Goal: Information Seeking & Learning: Check status

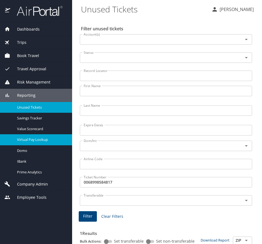
click at [35, 139] on span "Virtual Pay Lookup" at bounding box center [41, 139] width 48 height 5
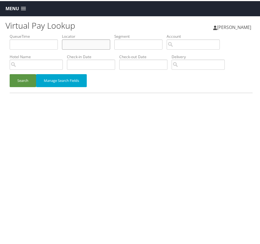
click at [82, 39] on input "text" at bounding box center [86, 43] width 48 height 10
paste input "GHUQKT"
type input "GHUQKT"
click at [27, 75] on button "Search" at bounding box center [23, 79] width 26 height 13
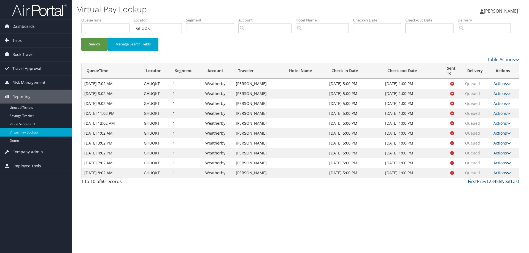
click at [260, 175] on link "Actions" at bounding box center [501, 172] width 17 height 5
click at [260, 195] on link "Logs" at bounding box center [492, 190] width 35 height 9
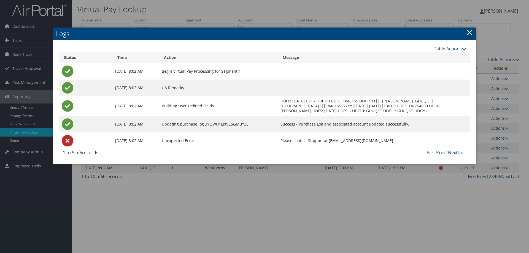
click at [260, 33] on link "×" at bounding box center [469, 32] width 6 height 11
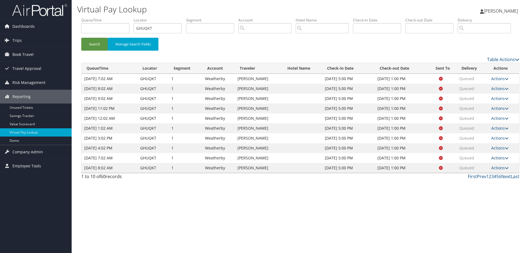
click at [260, 161] on link "Actions" at bounding box center [499, 157] width 17 height 5
click at [260, 180] on link "Logs" at bounding box center [490, 175] width 35 height 9
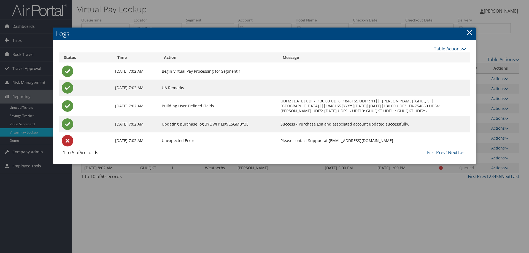
click at [260, 32] on link "×" at bounding box center [469, 32] width 6 height 11
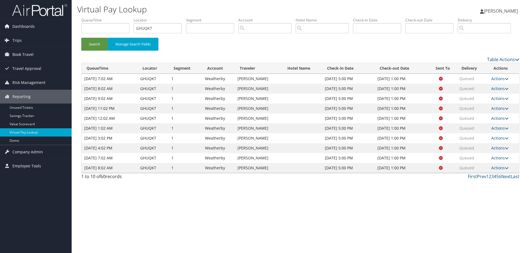
click at [260, 153] on td "Actions Resend Logs View Itinerary" at bounding box center [503, 148] width 31 height 10
click at [260, 151] on link "Actions" at bounding box center [499, 147] width 17 height 5
click at [260, 170] on link "Logs" at bounding box center [490, 165] width 35 height 9
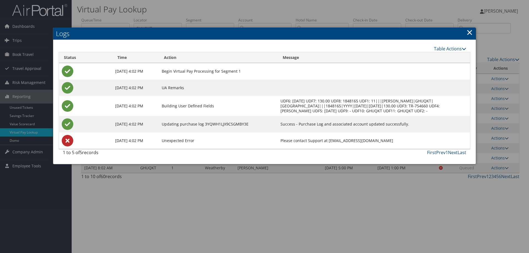
click at [260, 33] on link "×" at bounding box center [469, 32] width 6 height 11
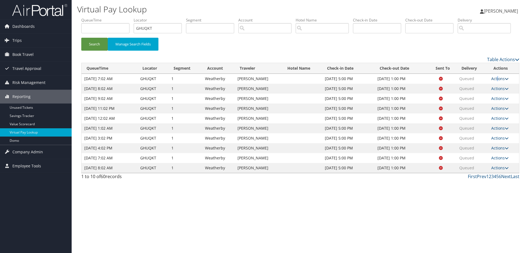
click at [260, 81] on link "Actions" at bounding box center [499, 78] width 17 height 5
click at [260, 101] on link "Logs" at bounding box center [490, 95] width 35 height 9
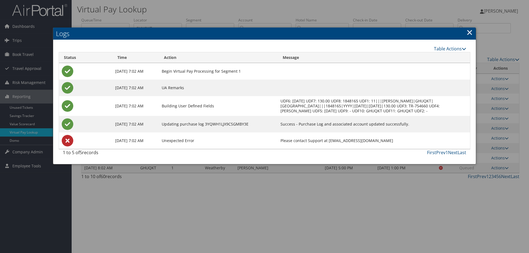
click at [260, 32] on link "×" at bounding box center [469, 32] width 6 height 11
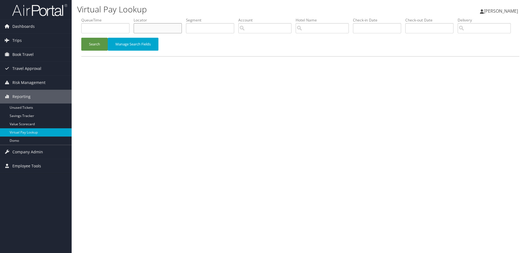
click at [159, 32] on input "text" at bounding box center [158, 28] width 48 height 10
paste input "GHUQKT"
type input "GHUQKT"
click at [93, 51] on button "Search" at bounding box center [94, 44] width 26 height 13
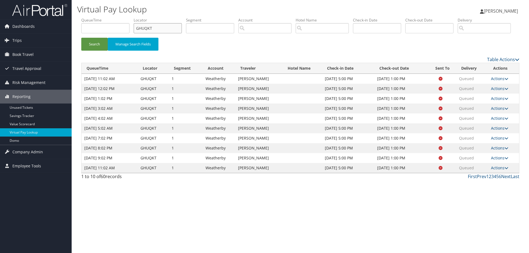
drag, startPoint x: 157, startPoint y: 30, endPoint x: 131, endPoint y: 26, distance: 26.1
click at [131, 17] on ul "QueueTime Locator GHUQKT Segment Account Traveler Hotel Name Check-in Date Chec…" at bounding box center [300, 17] width 438 height 0
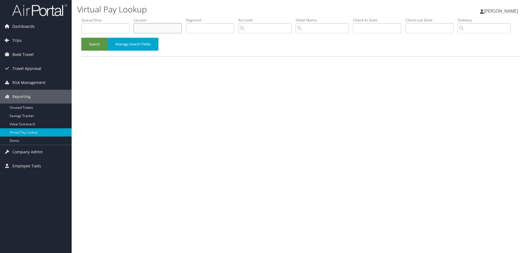
click at [169, 29] on input "text" at bounding box center [158, 28] width 48 height 10
paste input "GHUQKT"
type input "GHUQKT"
click at [94, 51] on button "Search" at bounding box center [94, 44] width 26 height 13
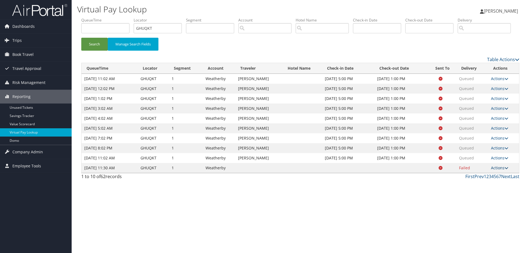
click at [499, 170] on link "Actions" at bounding box center [499, 167] width 17 height 5
click at [483, 190] on link "Logs" at bounding box center [490, 185] width 35 height 9
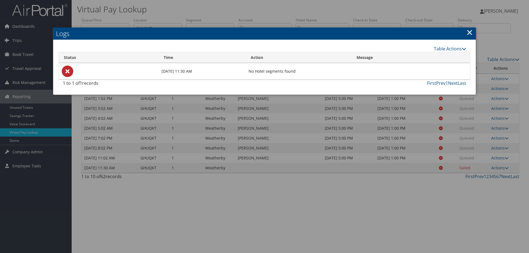
click at [470, 34] on link "×" at bounding box center [469, 32] width 6 height 11
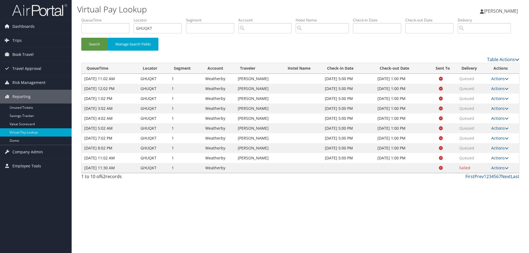
click at [464, 170] on span "Failed" at bounding box center [464, 167] width 11 height 5
click at [439, 170] on span at bounding box center [437, 168] width 9 height 4
click at [501, 170] on link "Actions" at bounding box center [499, 167] width 17 height 5
click at [485, 190] on link "Logs" at bounding box center [490, 185] width 35 height 9
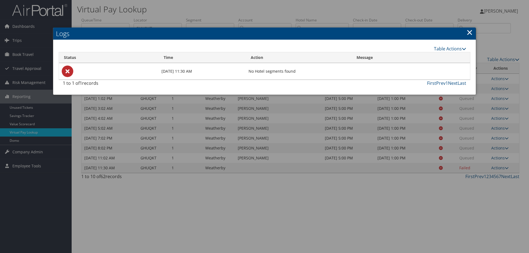
click at [470, 33] on link "×" at bounding box center [469, 32] width 6 height 11
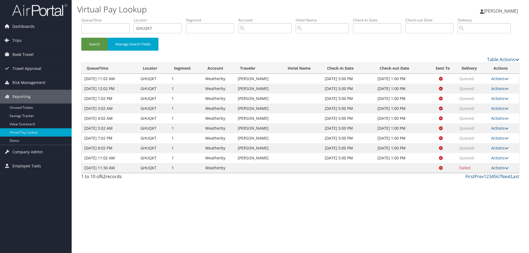
click at [367, 228] on div "Virtual Pay Lookup Melody Bruner Melody Bruner My Settings Travel Agency Contac…" at bounding box center [300, 126] width 457 height 253
click at [504, 170] on link "Actions" at bounding box center [499, 167] width 17 height 5
click at [487, 190] on link "Logs" at bounding box center [490, 185] width 35 height 9
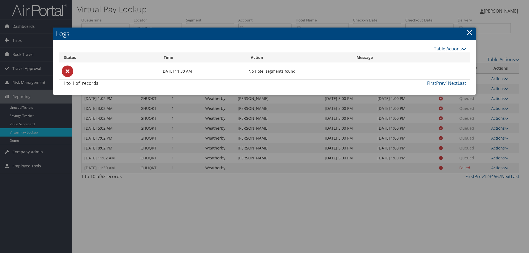
click at [179, 130] on div at bounding box center [264, 126] width 529 height 253
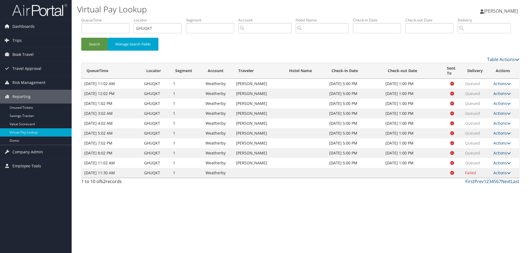
click at [499, 166] on link "Actions" at bounding box center [501, 162] width 17 height 5
click at [487, 185] on link "Logs" at bounding box center [492, 180] width 35 height 9
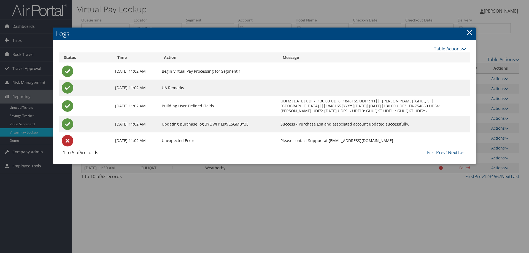
click at [471, 33] on link "×" at bounding box center [469, 32] width 6 height 11
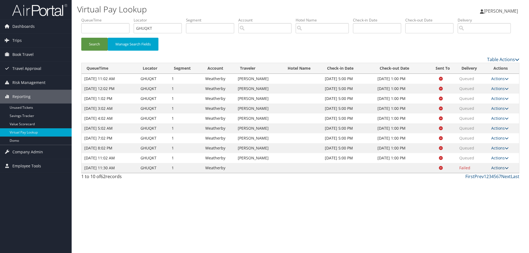
click at [498, 170] on link "Actions" at bounding box center [499, 167] width 17 height 5
click at [486, 190] on link "Logs" at bounding box center [490, 185] width 35 height 9
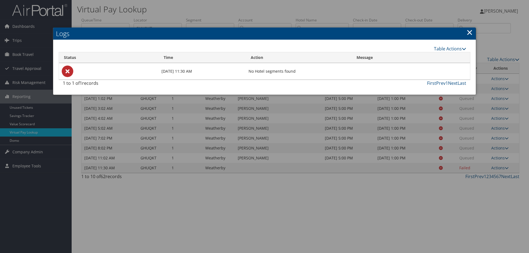
click at [472, 32] on link "×" at bounding box center [469, 32] width 6 height 11
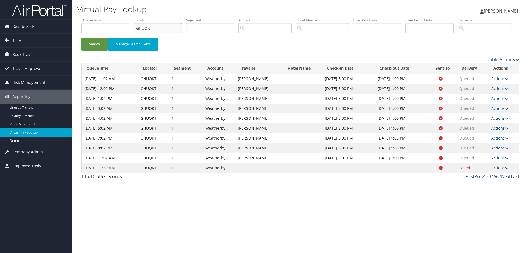
drag, startPoint x: 163, startPoint y: 28, endPoint x: 124, endPoint y: 30, distance: 39.2
click at [124, 17] on ul "QueueTime Locator GHUQKT Segment Account Traveler Hotel Name Check-in Date Chec…" at bounding box center [300, 17] width 438 height 0
click at [132, 183] on div "1 to 10 of 62 records" at bounding box center [132, 177] width 103 height 9
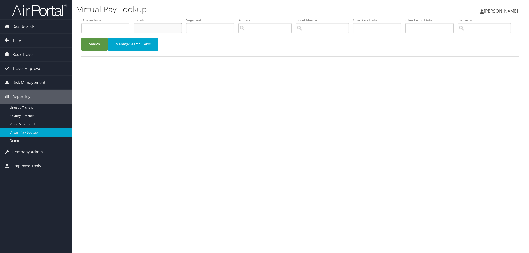
click at [148, 29] on input "text" at bounding box center [158, 28] width 48 height 10
paste input "GHUQKT"
type input "GHUQKT"
click at [100, 51] on button "Search" at bounding box center [94, 44] width 26 height 13
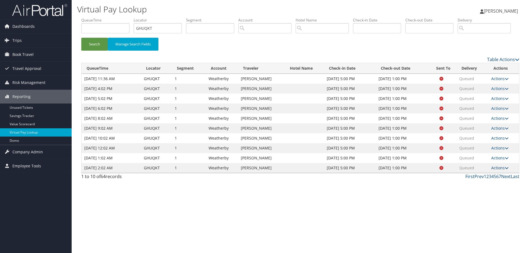
click at [500, 170] on link "Actions" at bounding box center [499, 167] width 17 height 5
click at [486, 190] on link "Logs" at bounding box center [490, 185] width 35 height 9
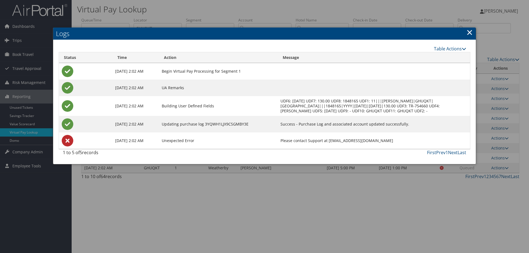
click at [469, 35] on link "×" at bounding box center [469, 32] width 6 height 11
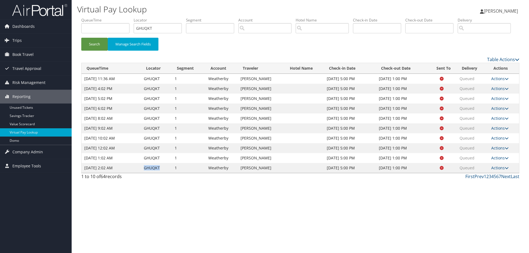
drag, startPoint x: 144, startPoint y: 189, endPoint x: 160, endPoint y: 190, distance: 16.1
click at [160, 173] on td "GHUQKT" at bounding box center [156, 168] width 31 height 10
copy td "GHUQKT"
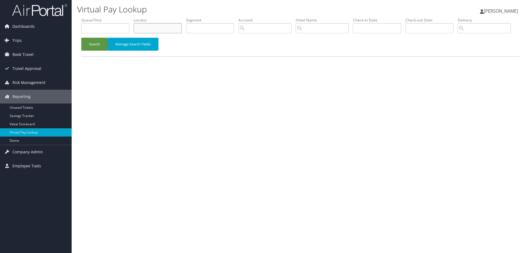
click at [149, 28] on input "text" at bounding box center [158, 28] width 48 height 10
paste input "GHUQKT"
type input "GHUQKT"
click at [104, 51] on button "Search" at bounding box center [94, 44] width 26 height 13
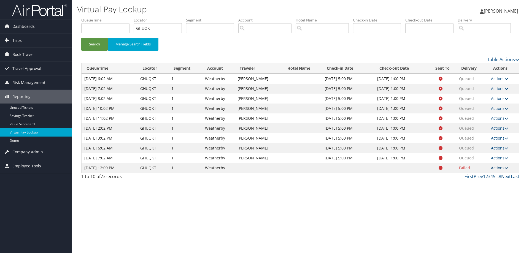
click at [498, 170] on link "Actions" at bounding box center [499, 167] width 17 height 5
click at [486, 190] on link "Logs" at bounding box center [490, 185] width 35 height 9
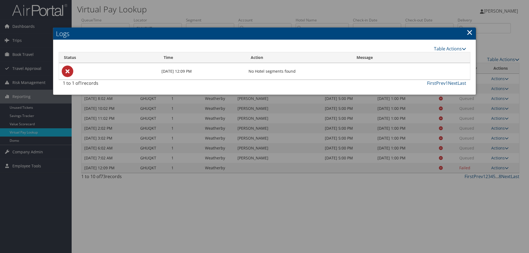
click at [469, 31] on link "×" at bounding box center [469, 32] width 6 height 11
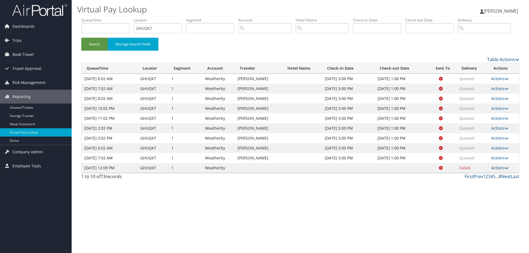
click at [495, 170] on link "Actions" at bounding box center [499, 167] width 17 height 5
click at [487, 190] on link "Logs" at bounding box center [490, 185] width 35 height 9
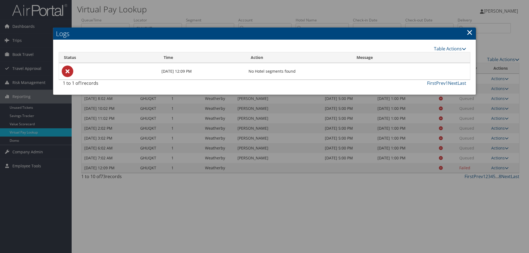
click at [471, 33] on link "×" at bounding box center [469, 32] width 6 height 11
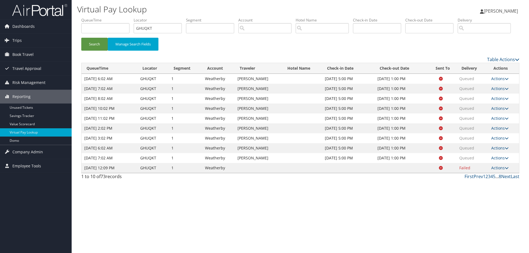
click at [462, 170] on span "Failed" at bounding box center [464, 167] width 11 height 5
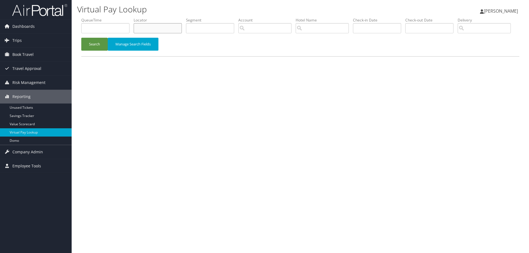
click at [151, 28] on input "text" at bounding box center [158, 28] width 48 height 10
paste input "GHUQKT"
type input "GHUQKT"
click at [91, 51] on button "Search" at bounding box center [94, 44] width 26 height 13
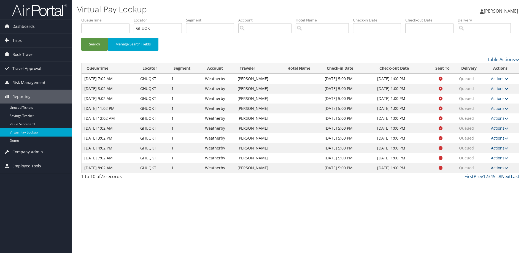
click at [497, 170] on link "Actions" at bounding box center [499, 167] width 17 height 5
